Goal: Transaction & Acquisition: Purchase product/service

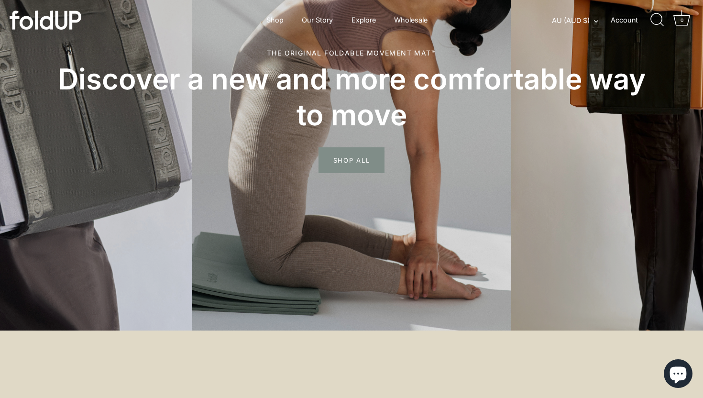
scroll to position [78, 0]
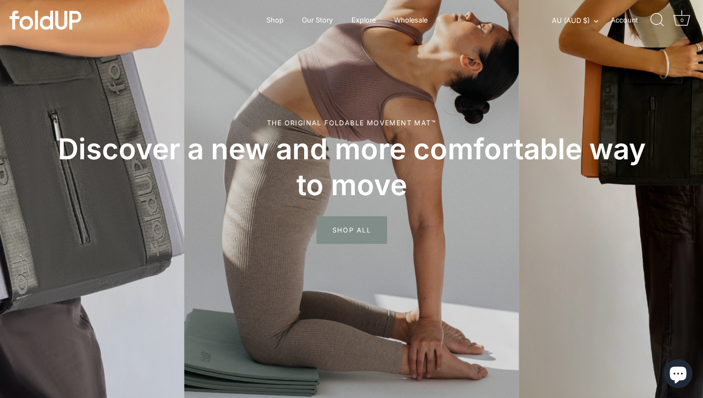
click at [363, 230] on span "SHOP ALL" at bounding box center [352, 230] width 70 height 28
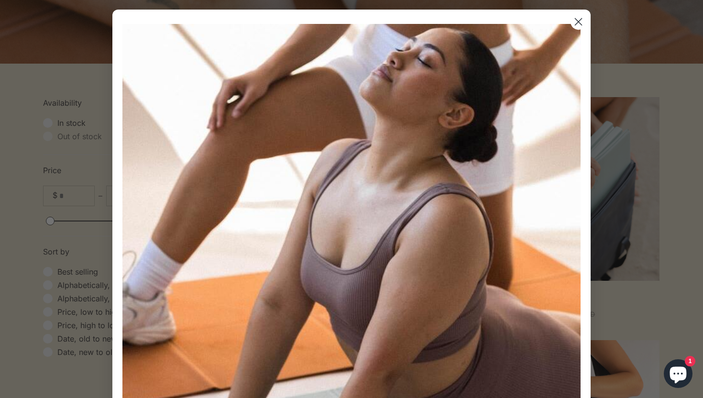
scroll to position [183, 0]
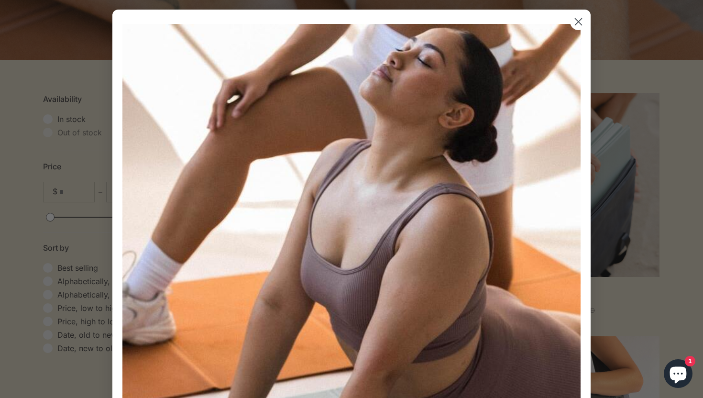
click at [573, 26] on circle "Close dialog" at bounding box center [579, 22] width 16 height 16
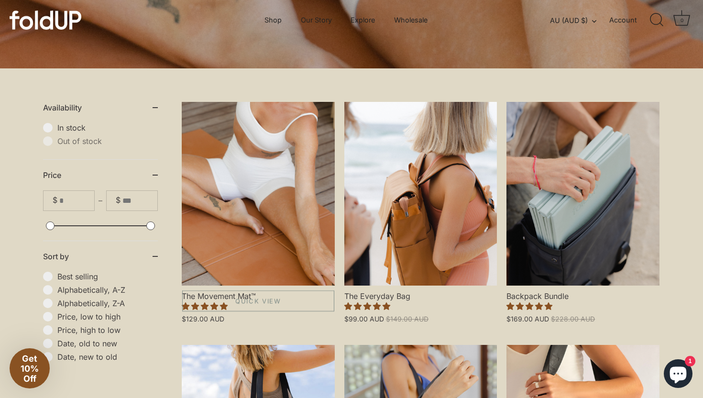
scroll to position [137, 0]
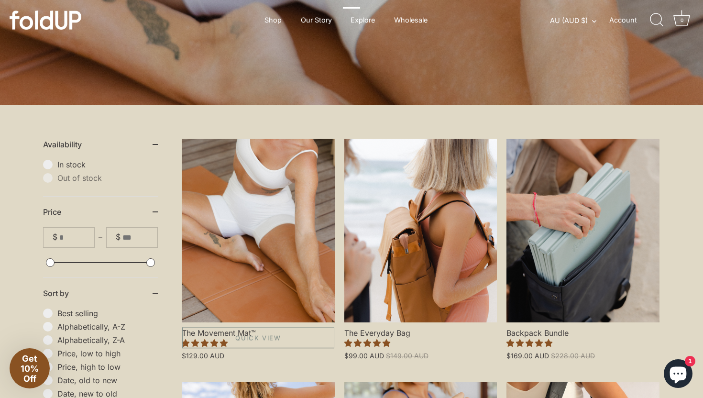
click at [269, 215] on link "The Movement Mat™" at bounding box center [258, 231] width 153 height 184
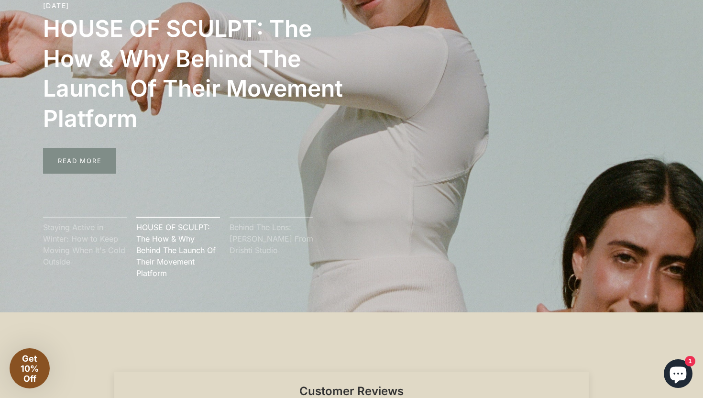
scroll to position [2288, 0]
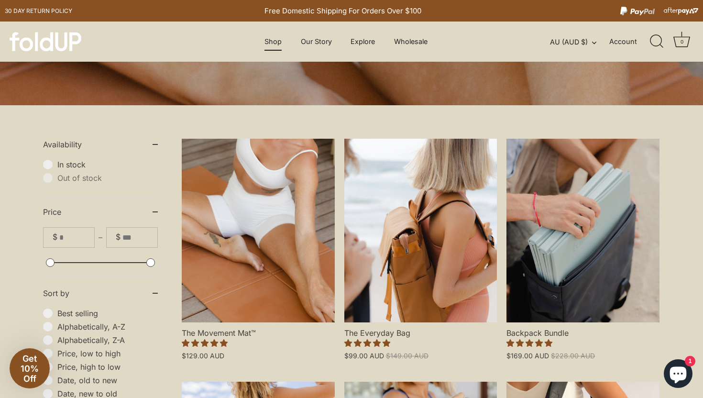
click at [276, 41] on link "Shop" at bounding box center [274, 42] width 34 height 18
